Goal: Transaction & Acquisition: Purchase product/service

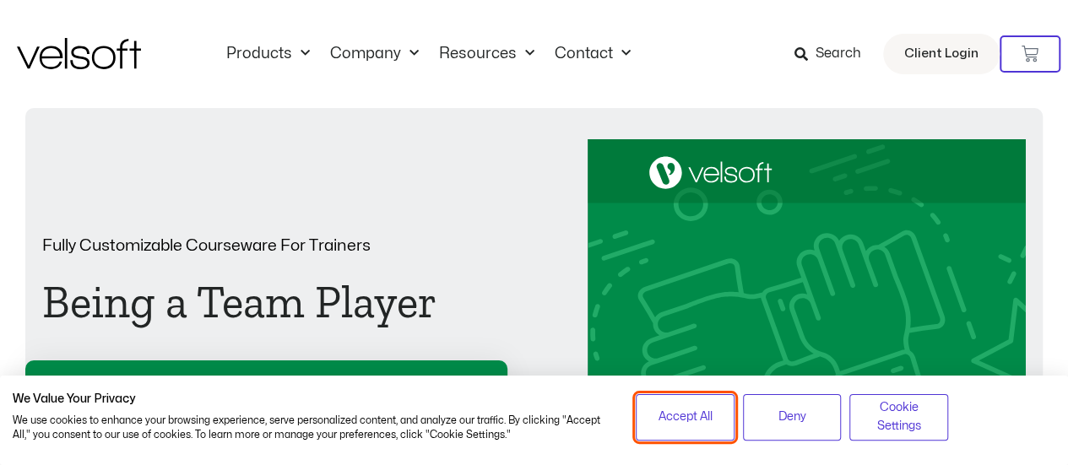
click at [691, 429] on button "Accept All" at bounding box center [685, 417] width 99 height 46
